Goal: Transaction & Acquisition: Obtain resource

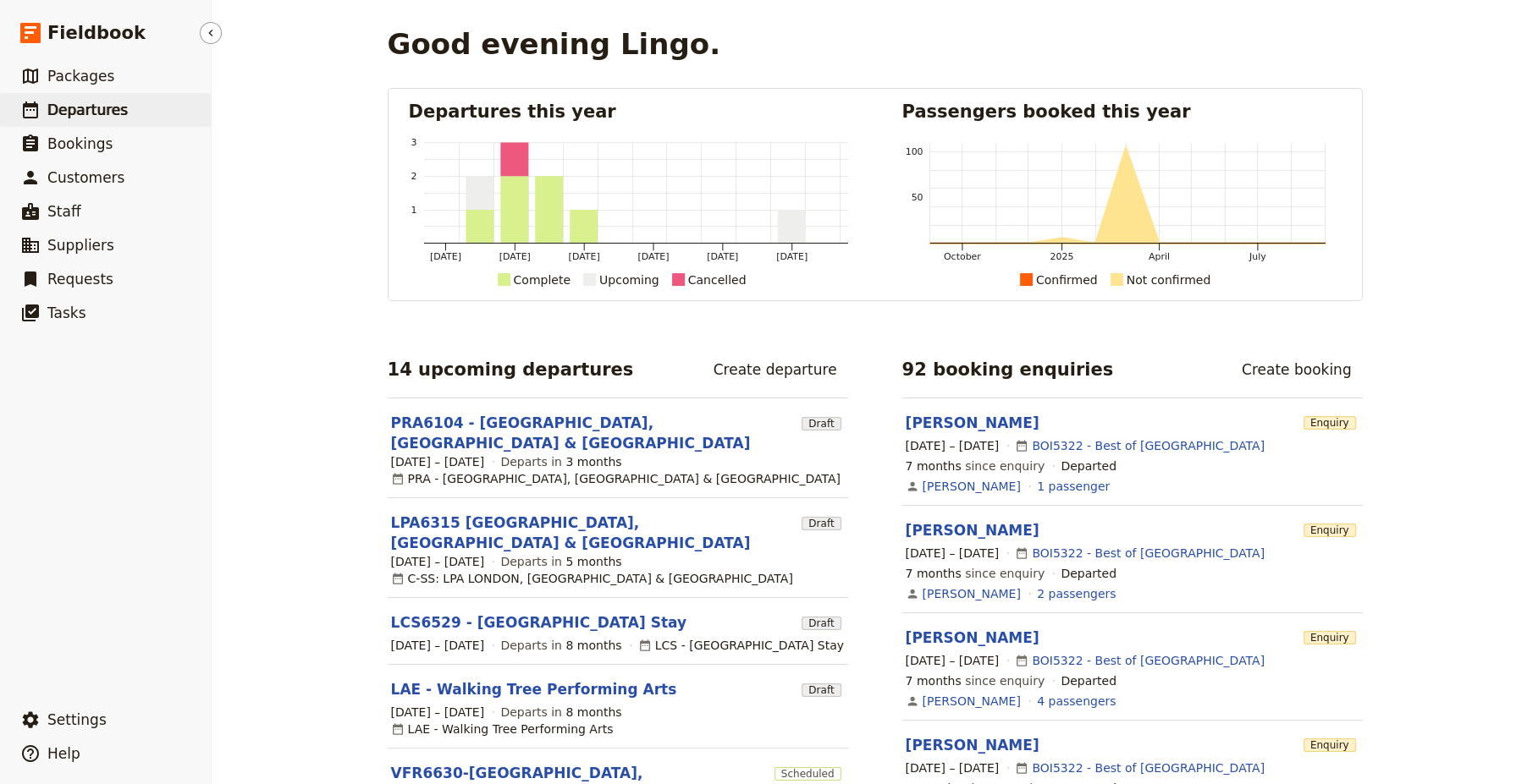
click at [82, 112] on span "Departures" at bounding box center [87, 109] width 80 height 17
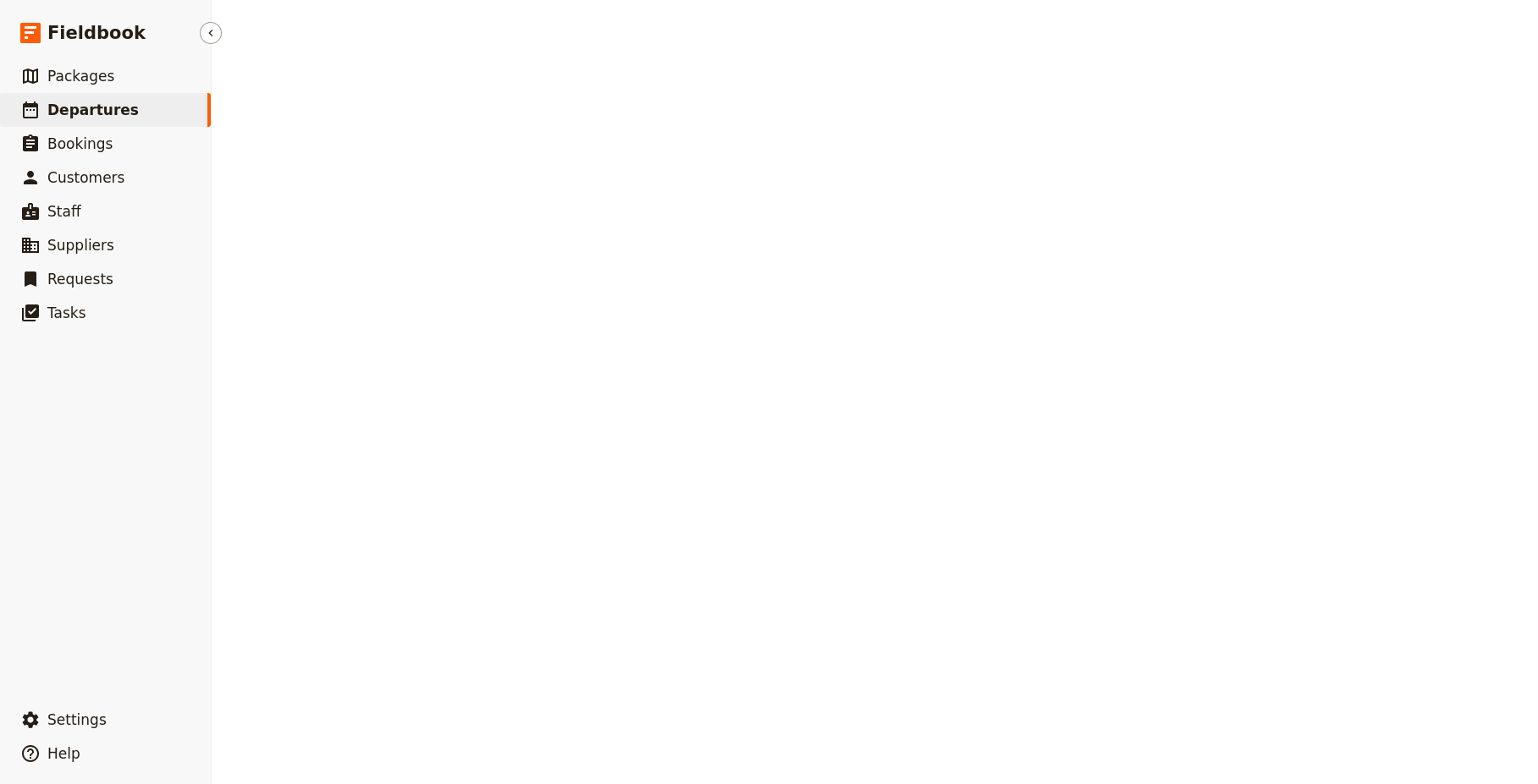
select select "CREATED_AT"
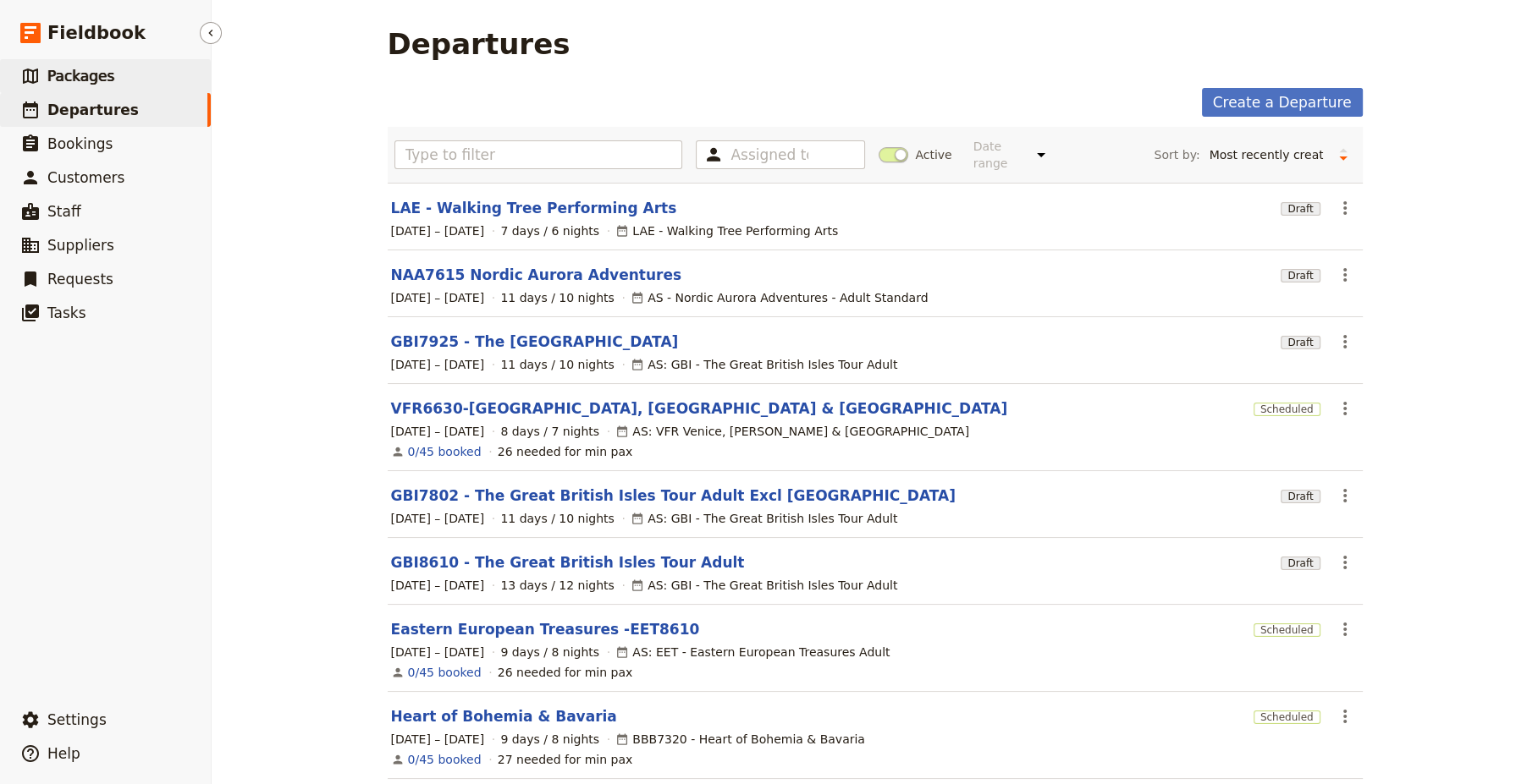
click at [78, 79] on span "Packages" at bounding box center [80, 76] width 67 height 17
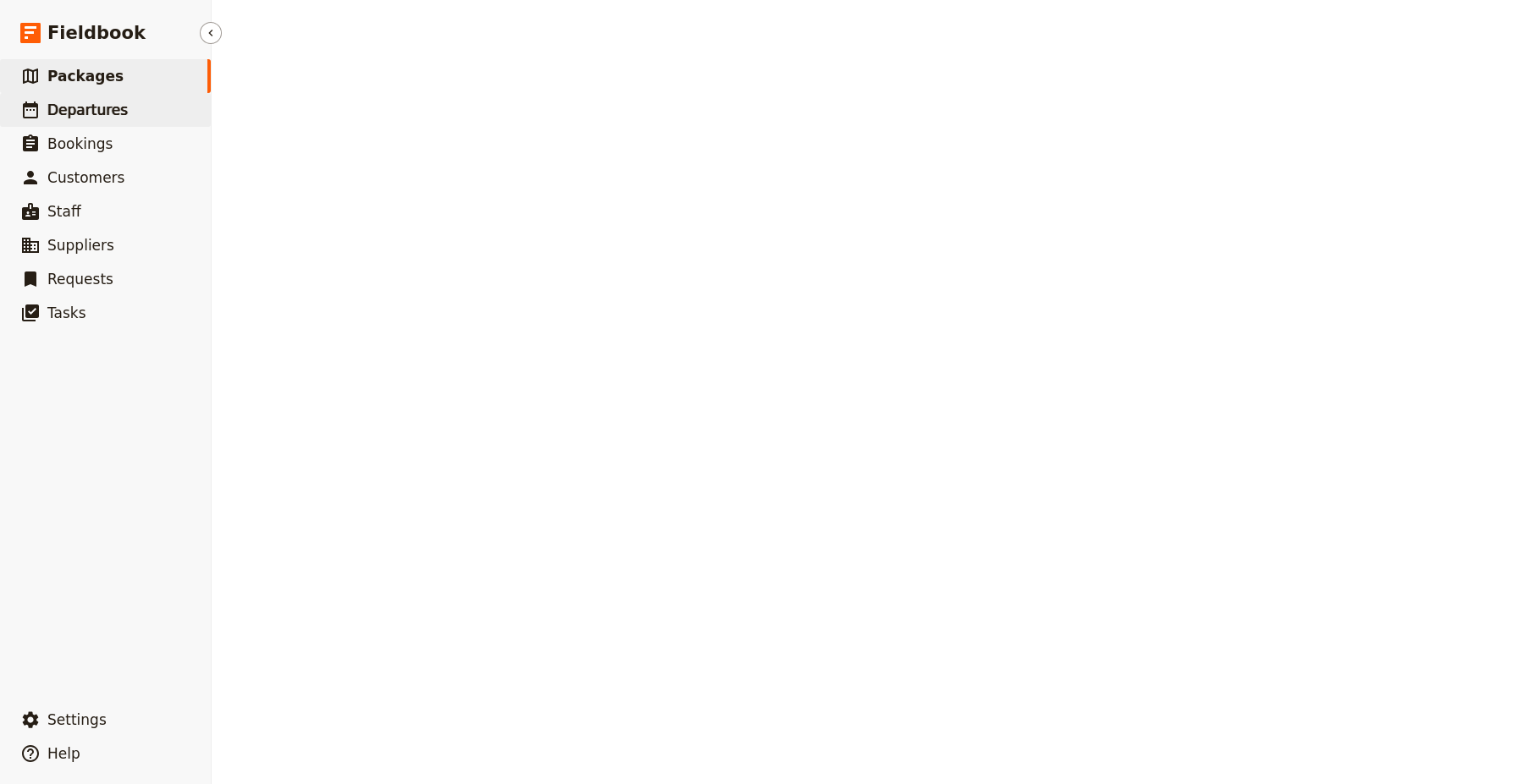
select select "CREATED_AT"
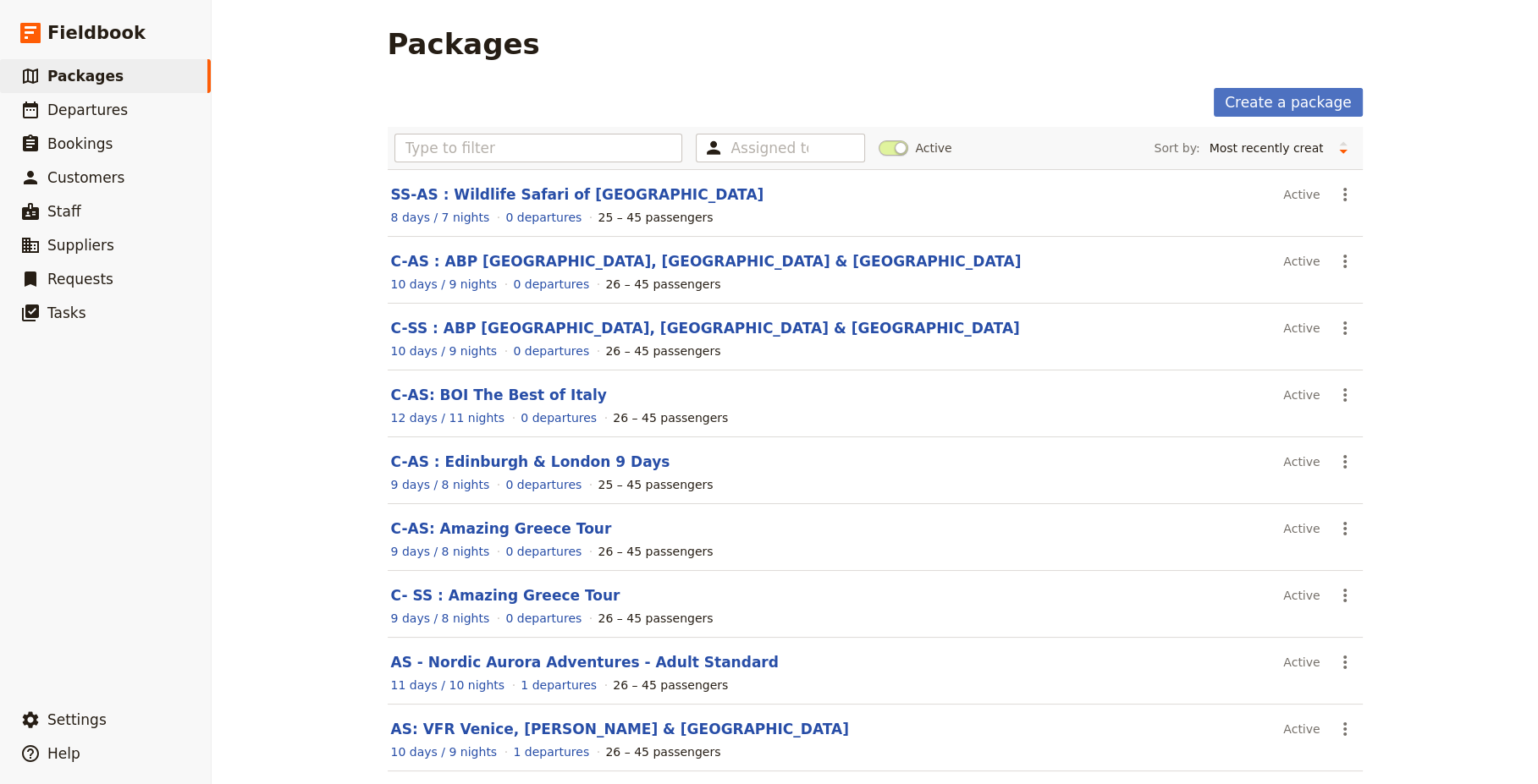
click at [535, 191] on link "SS-AS : Wildlife Safari of [GEOGRAPHIC_DATA]" at bounding box center [577, 194] width 373 height 17
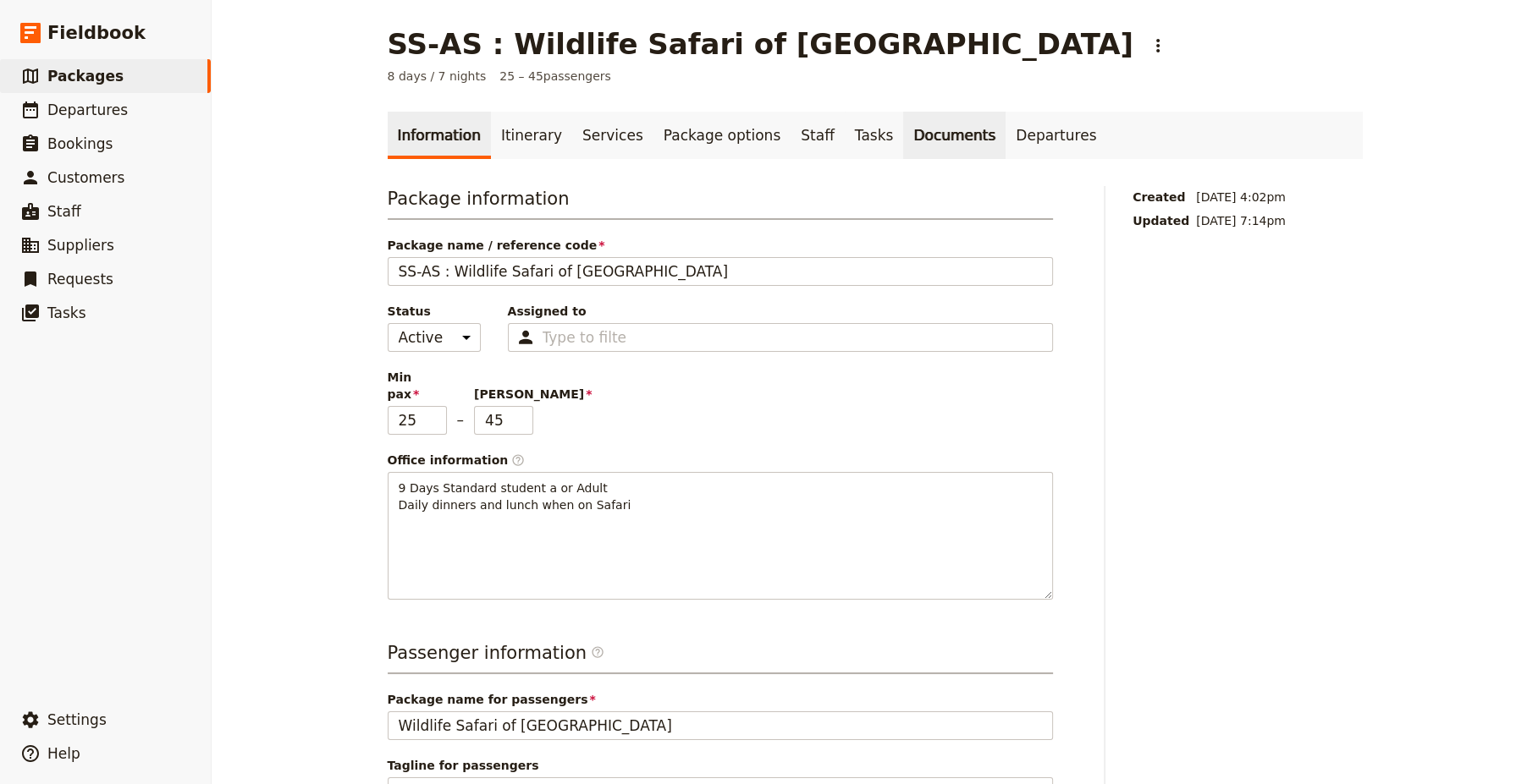
click at [903, 135] on link "Documents" at bounding box center [954, 135] width 102 height 47
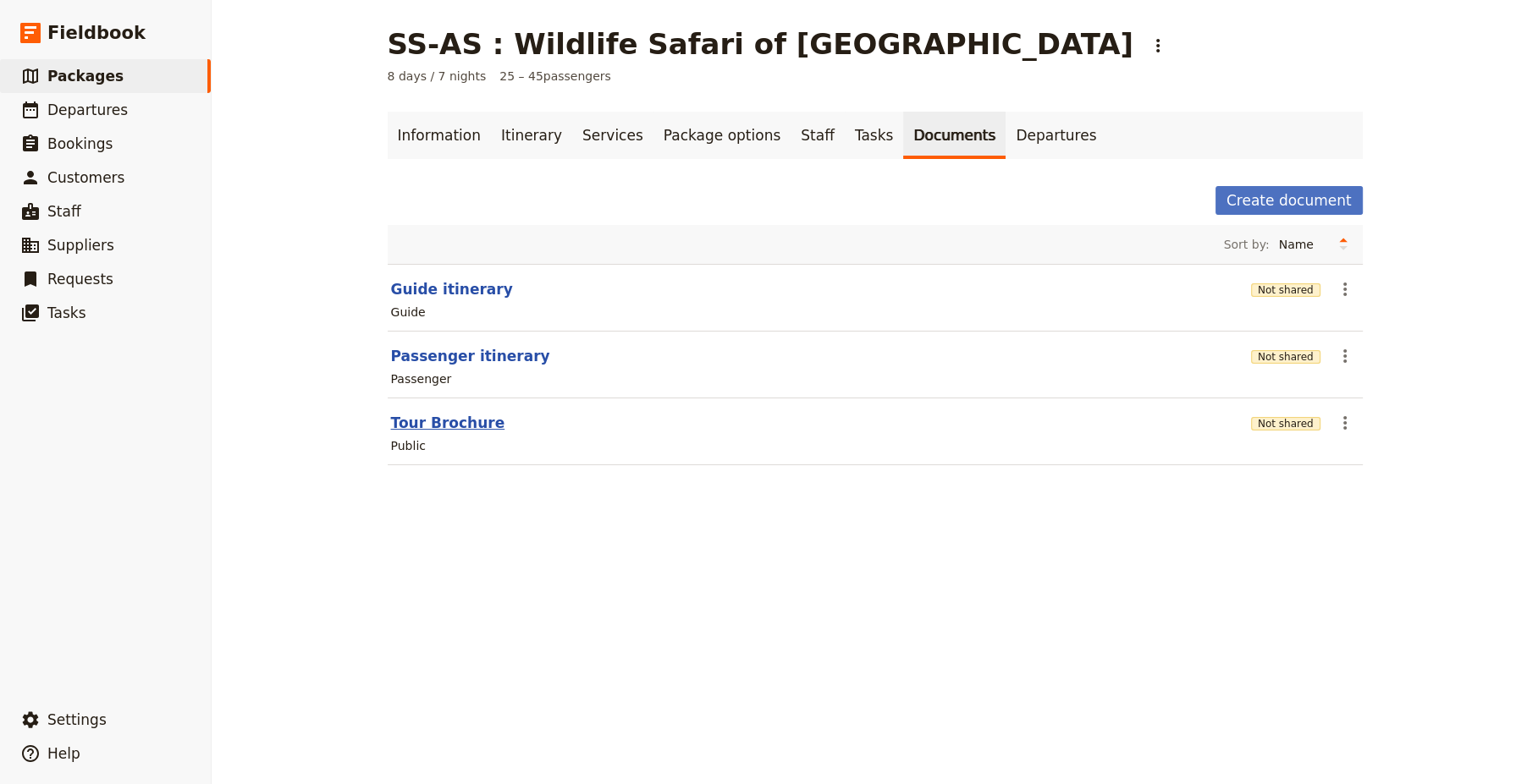
click at [453, 423] on button "Tour Brochure" at bounding box center [448, 423] width 114 height 20
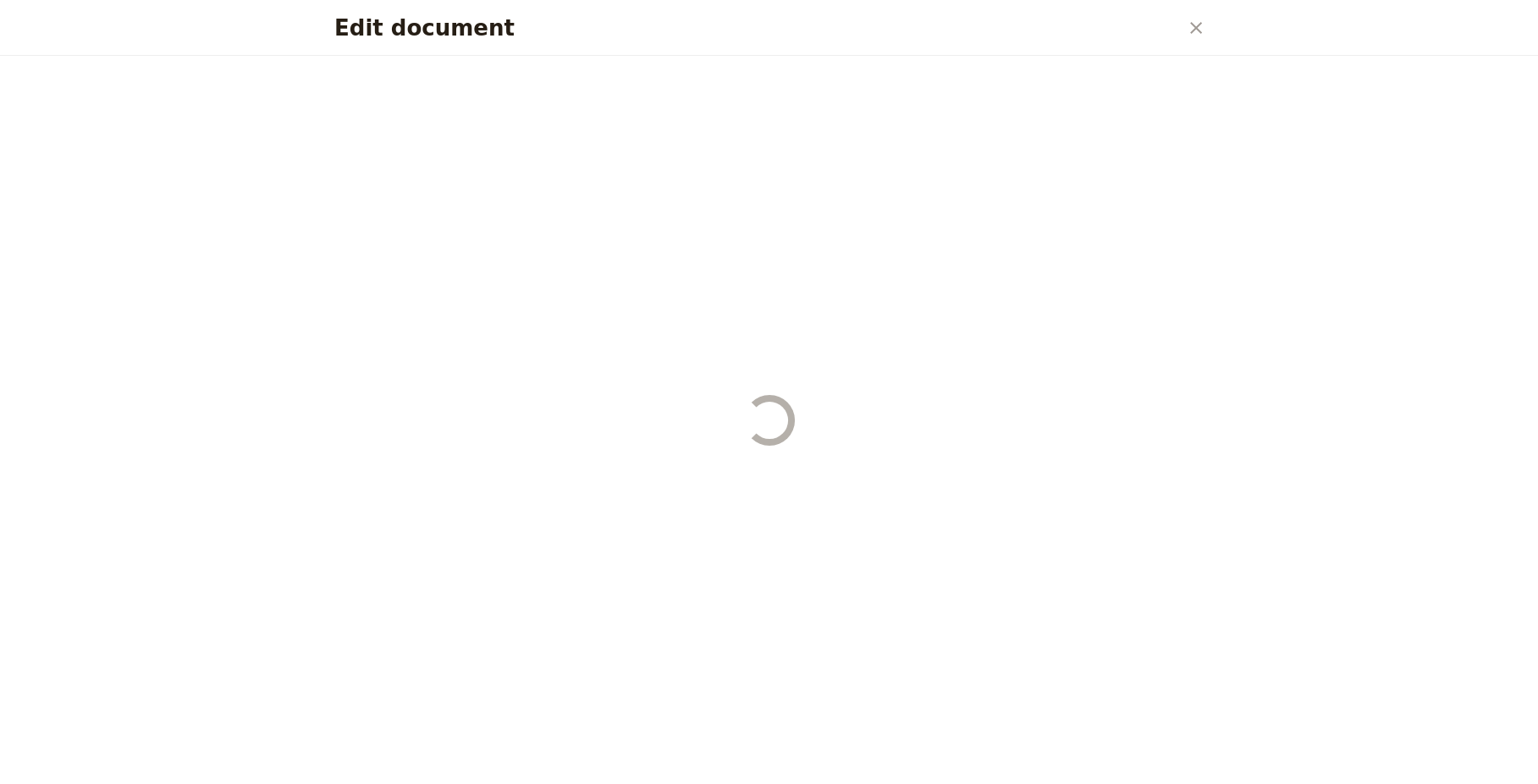
select select "DEFAULT"
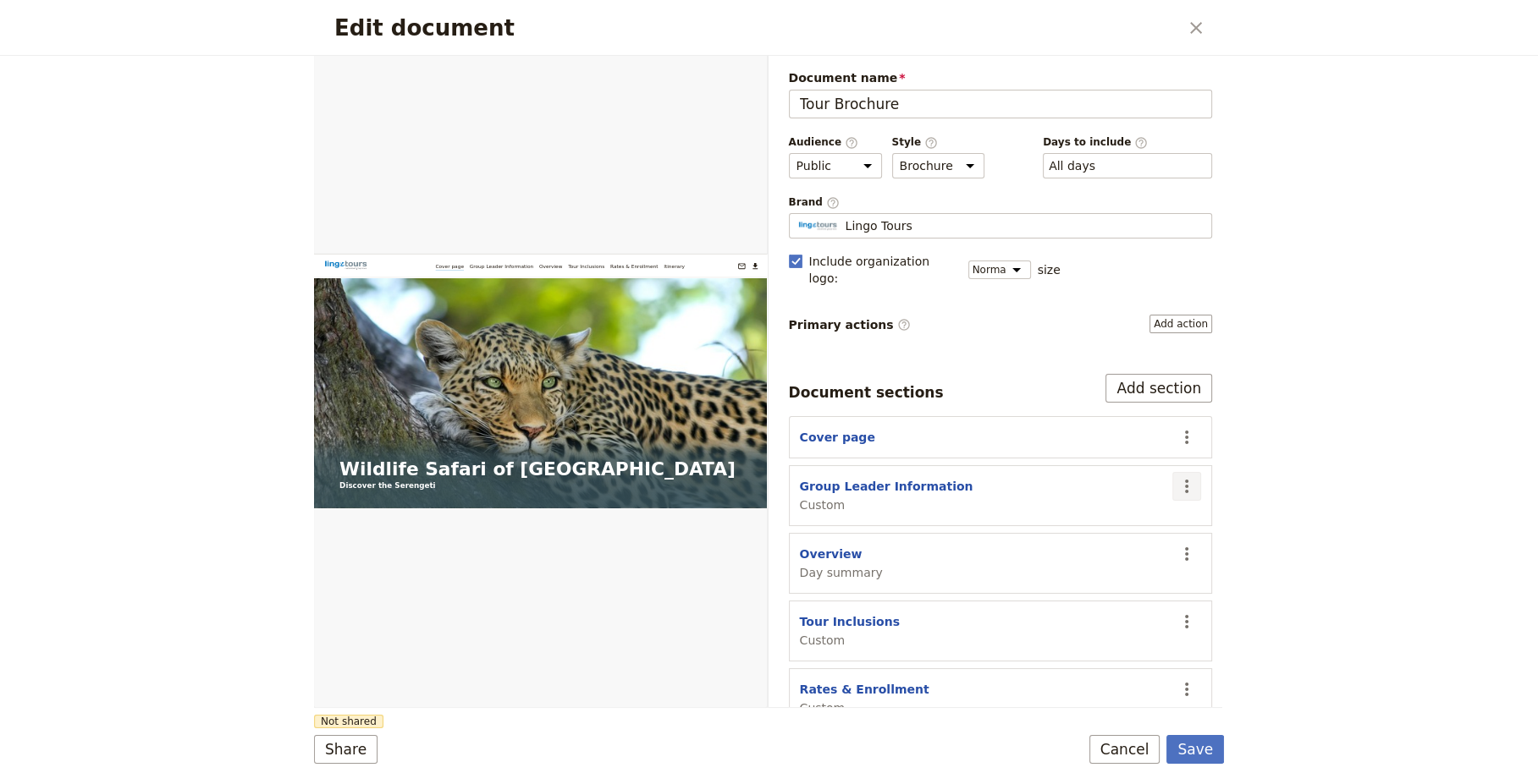
click at [1185, 479] on icon "Actions" at bounding box center [1187, 486] width 3 height 14
click at [1100, 610] on span "Hide section" at bounding box center [1079, 609] width 73 height 17
click at [1206, 754] on button "Save" at bounding box center [1195, 749] width 58 height 29
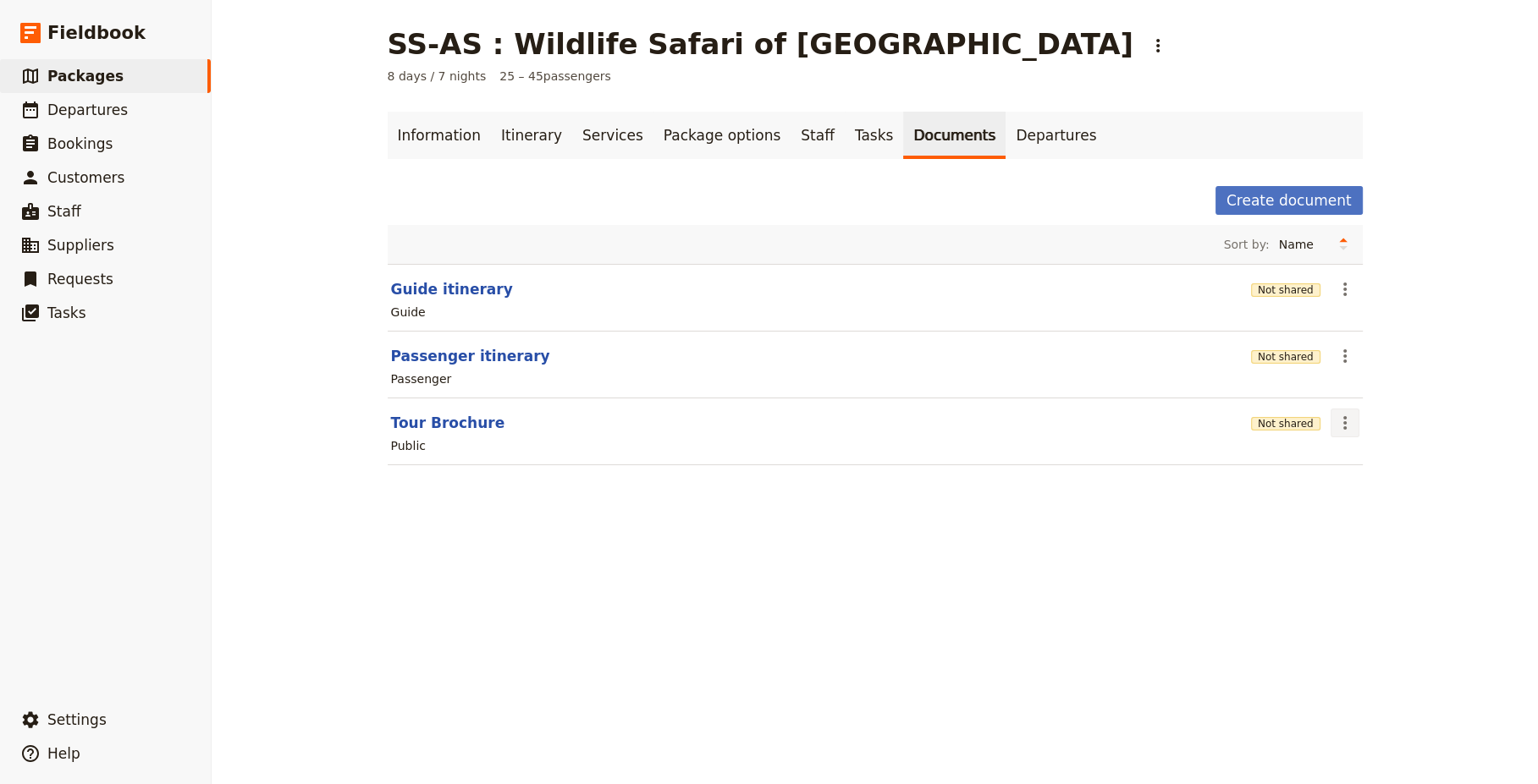
click at [1341, 423] on icon "Actions" at bounding box center [1344, 423] width 20 height 20
click at [1371, 457] on span "Share" at bounding box center [1387, 457] width 102 height 17
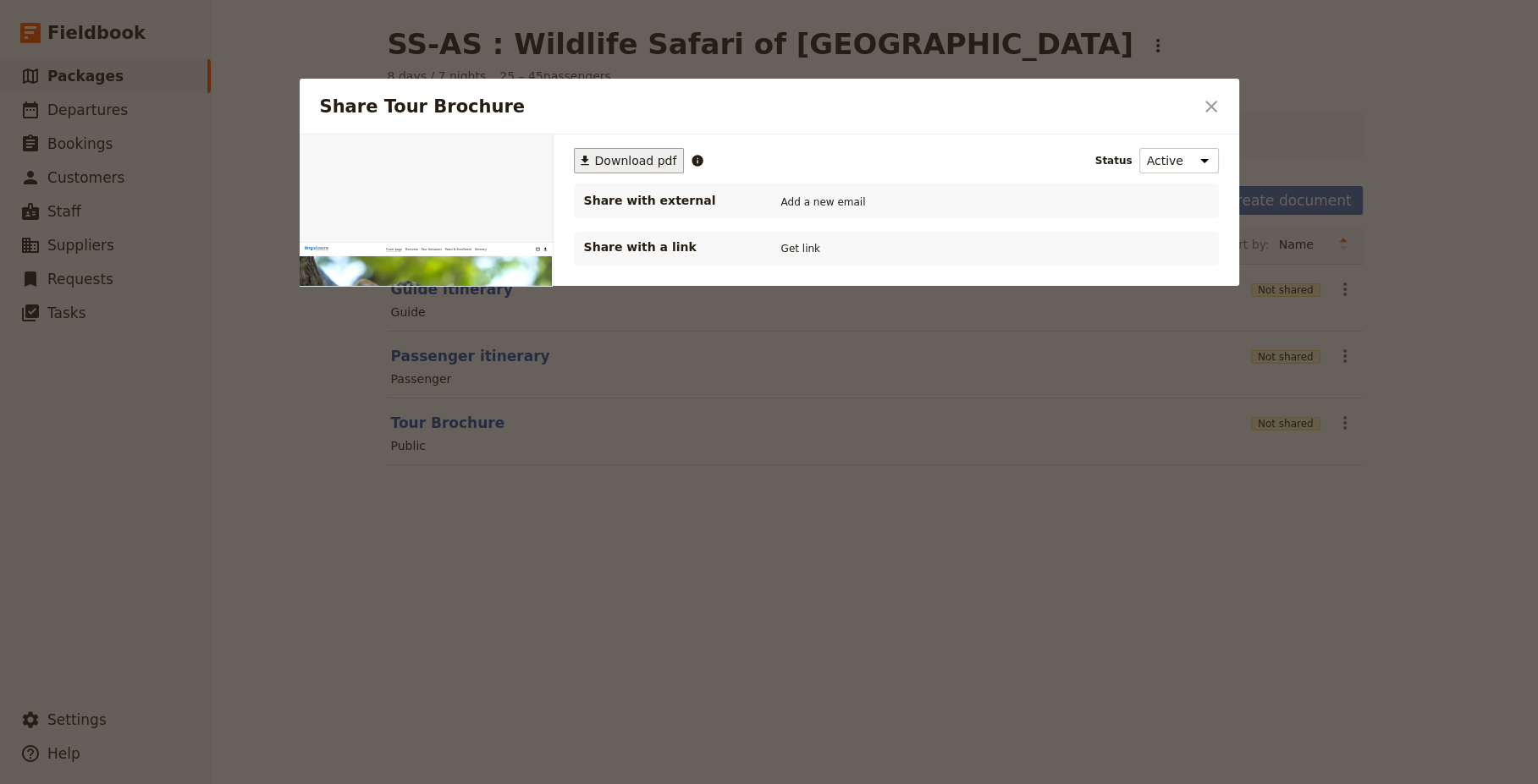
click at [640, 156] on span "Download pdf" at bounding box center [636, 160] width 82 height 17
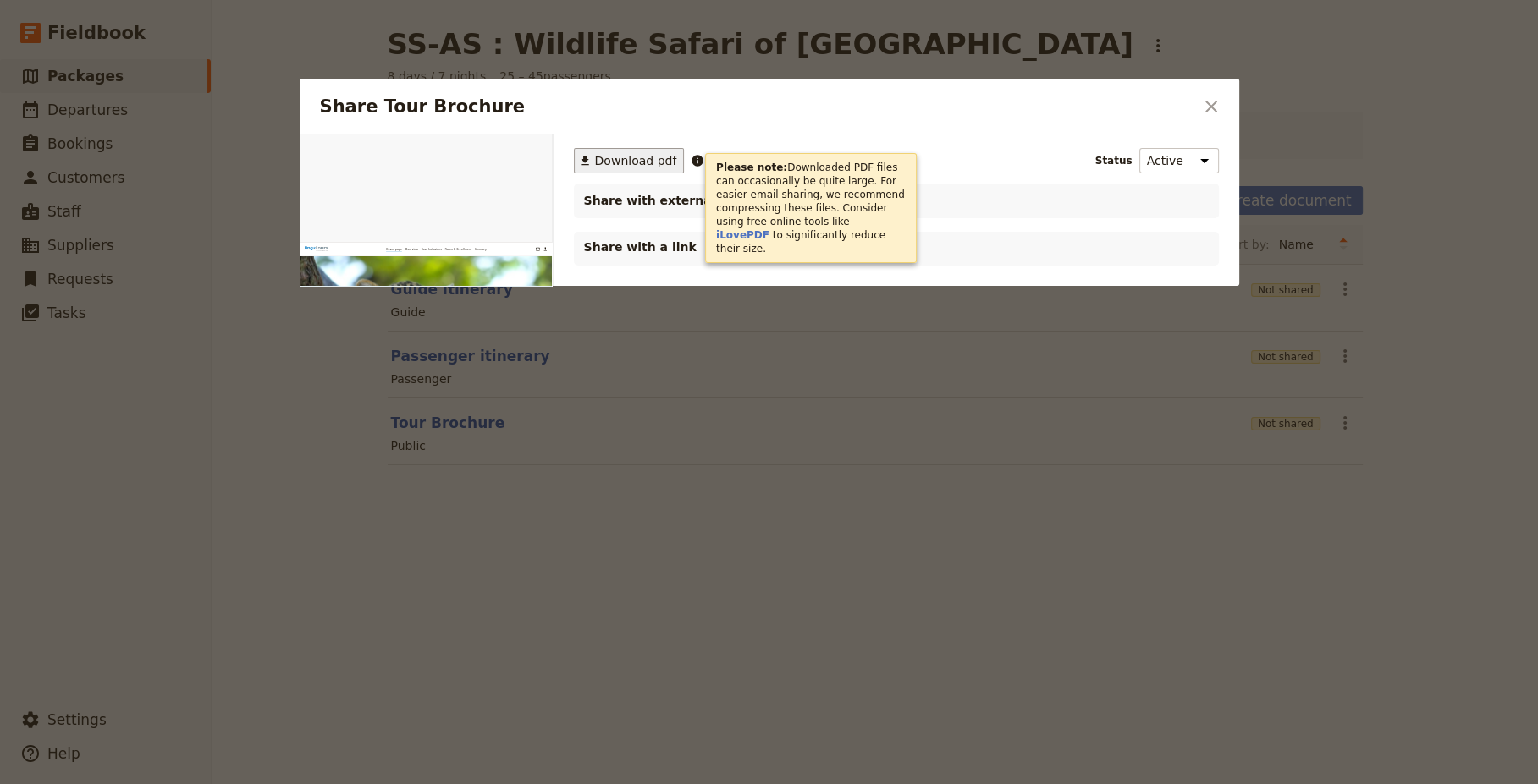
click at [831, 95] on h2 "Share Tour Brochure" at bounding box center [756, 107] width 873 height 25
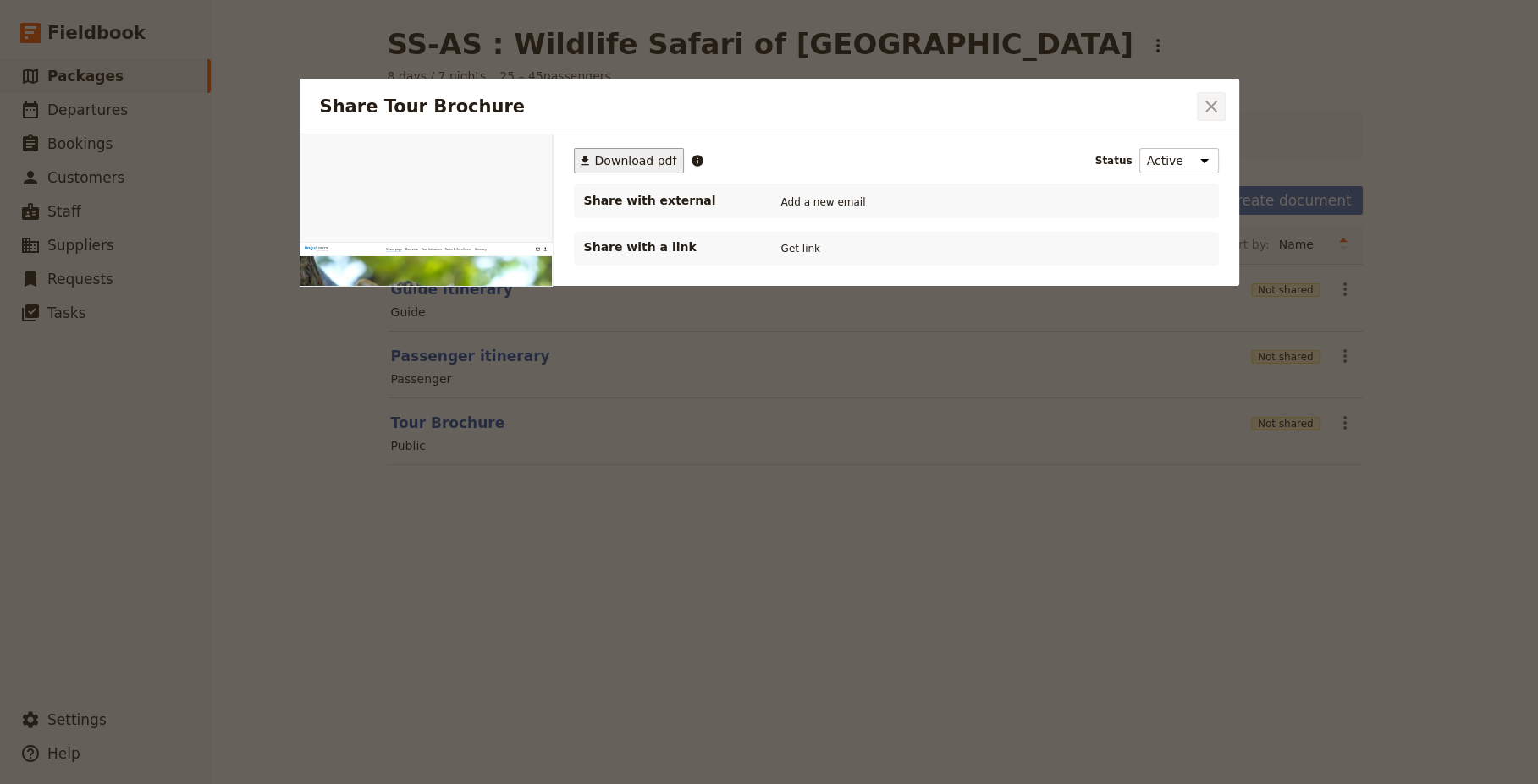
click at [1210, 106] on icon "Close dialog" at bounding box center [1211, 107] width 12 height 12
